Goal: Book appointment/travel/reservation

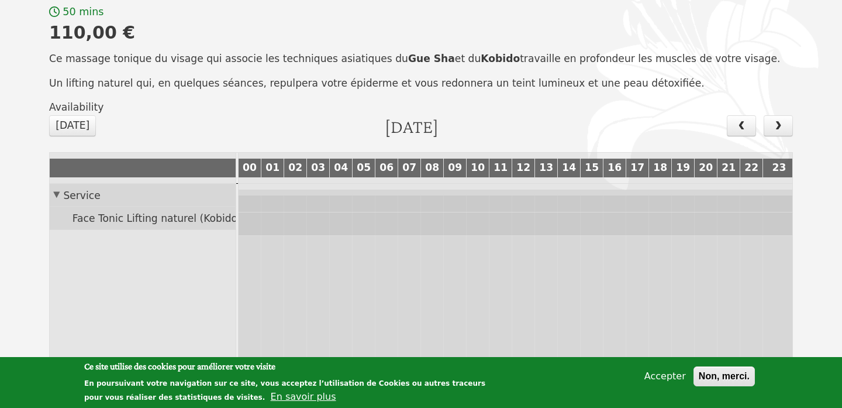
scroll to position [6, 0]
click at [193, 212] on span "Face Tonic Lifting naturel (Kobido + Gue Sha) 50 1" at bounding box center [198, 218] width 256 height 12
click at [783, 120] on span "next" at bounding box center [778, 125] width 12 height 10
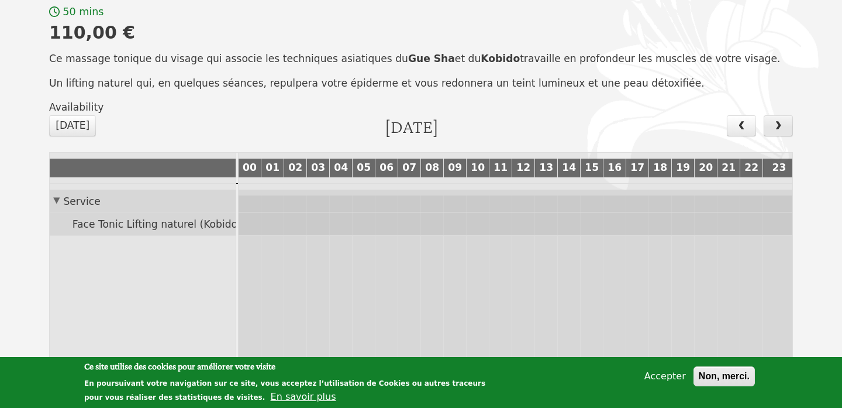
click at [783, 120] on span "next" at bounding box center [778, 125] width 12 height 10
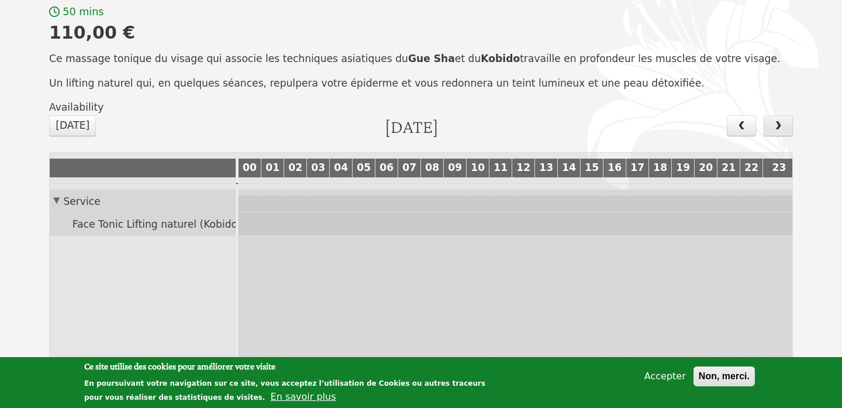
click at [783, 120] on span "next" at bounding box center [778, 125] width 12 height 10
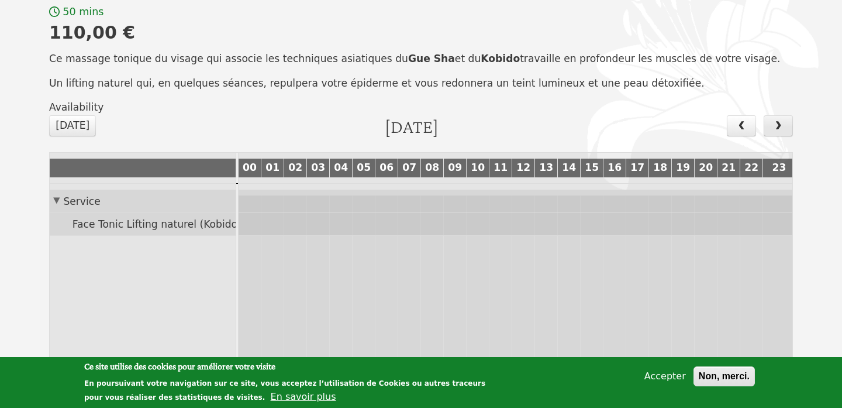
click at [783, 120] on span "next" at bounding box center [778, 125] width 12 height 10
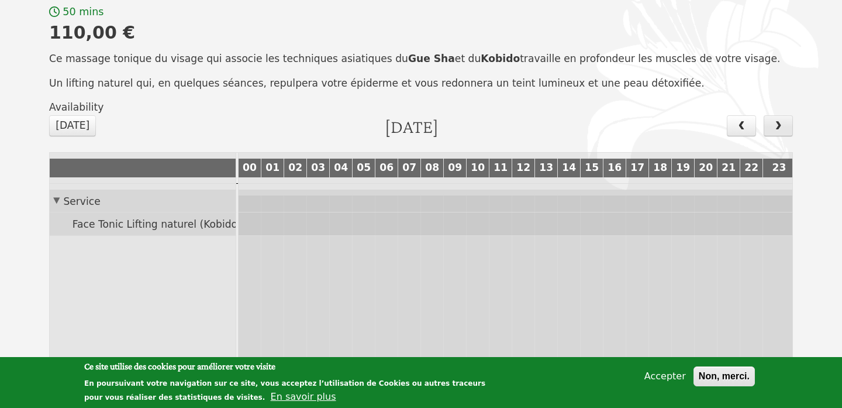
click at [783, 120] on span "next" at bounding box center [778, 125] width 12 height 10
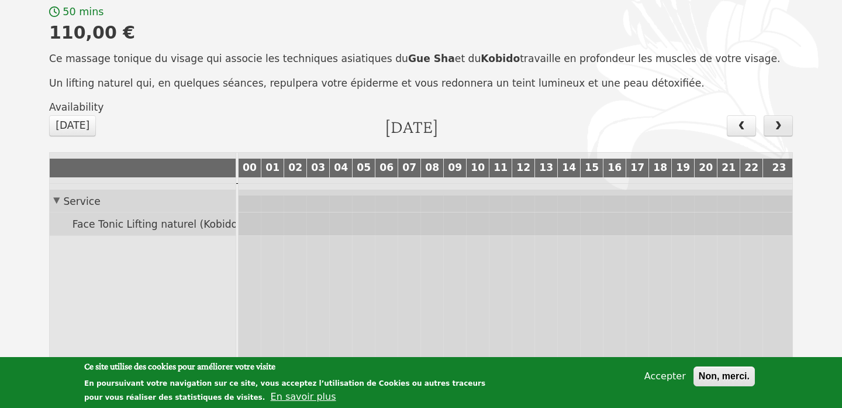
click at [783, 120] on span "next" at bounding box center [778, 125] width 12 height 10
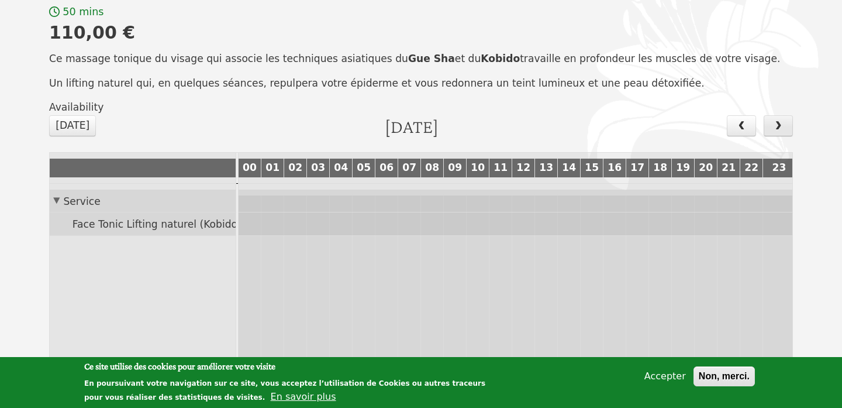
click at [783, 120] on span "next" at bounding box center [778, 125] width 12 height 10
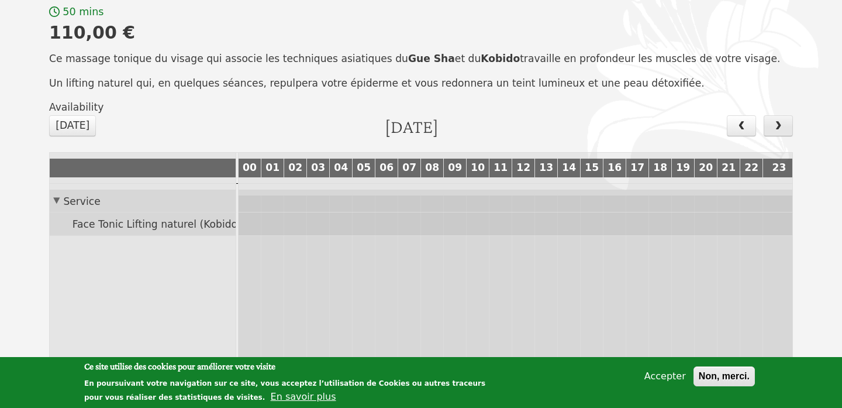
click at [783, 120] on span "next" at bounding box center [778, 125] width 12 height 10
click at [752, 161] on span "22" at bounding box center [751, 167] width 19 height 12
click at [89, 115] on button "[DATE]" at bounding box center [72, 125] width 47 height 21
click at [787, 115] on button "next" at bounding box center [778, 125] width 29 height 21
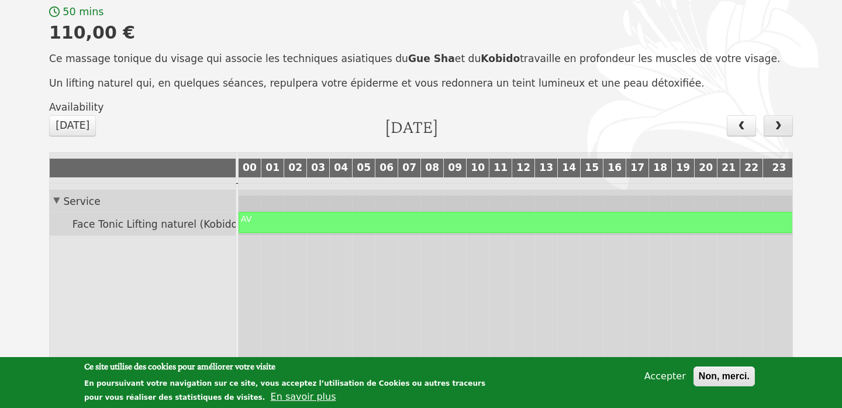
click at [787, 115] on button "next" at bounding box center [778, 125] width 29 height 21
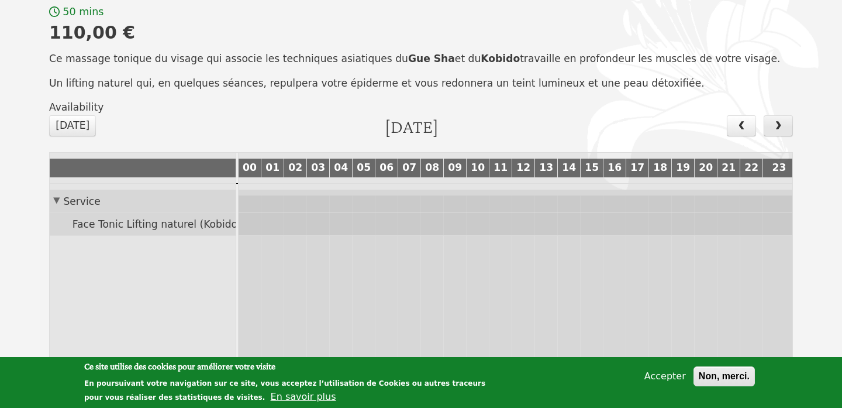
click at [787, 115] on button "next" at bounding box center [778, 125] width 29 height 21
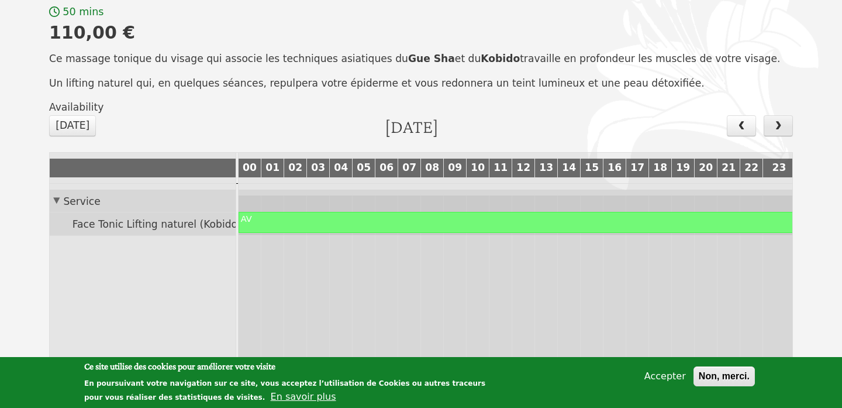
click at [787, 115] on button "next" at bounding box center [778, 125] width 29 height 21
click at [637, 212] on div at bounding box center [517, 222] width 556 height 20
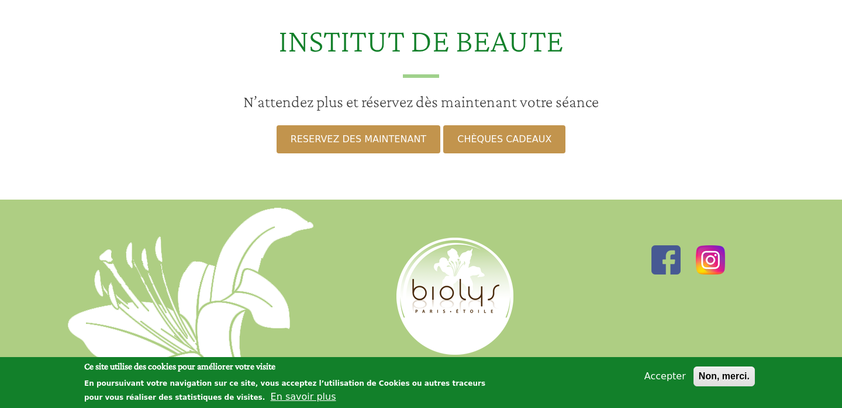
scroll to position [599, 0]
